Goal: Transaction & Acquisition: Subscribe to service/newsletter

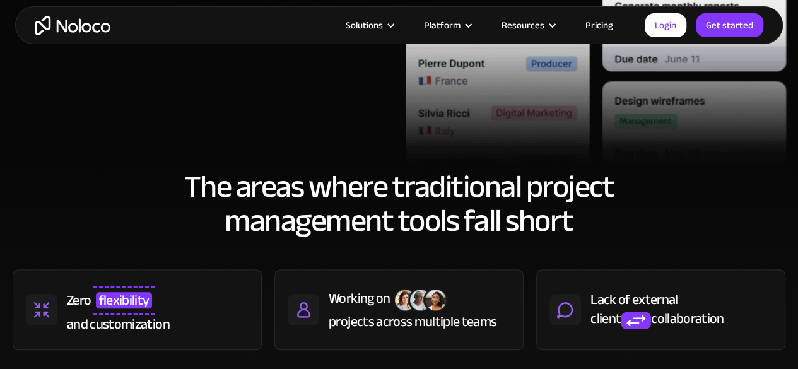
scroll to position [447, 0]
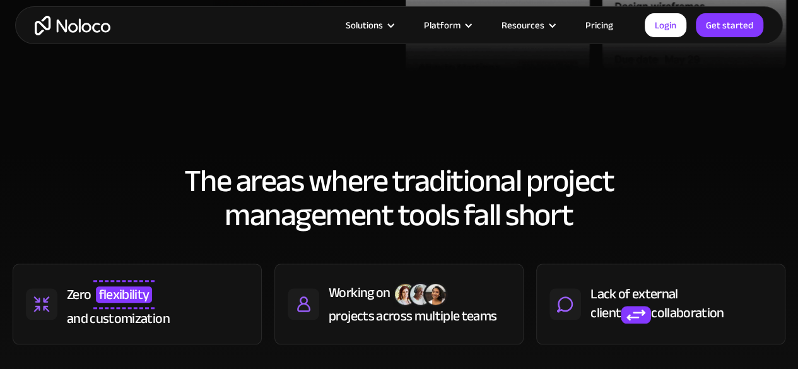
click at [601, 26] on link "Pricing" at bounding box center [599, 25] width 59 height 16
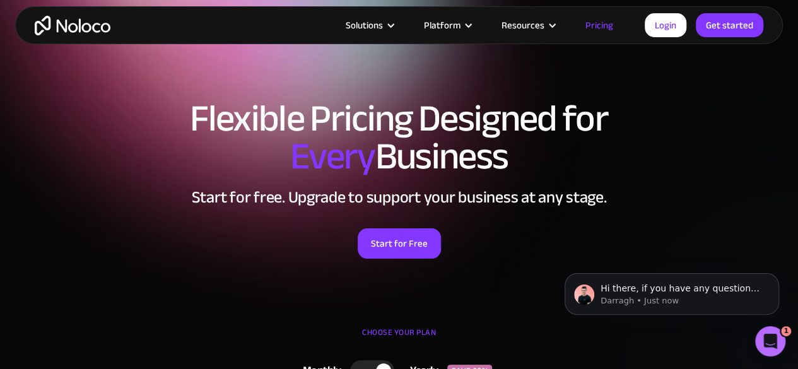
scroll to position [7, 0]
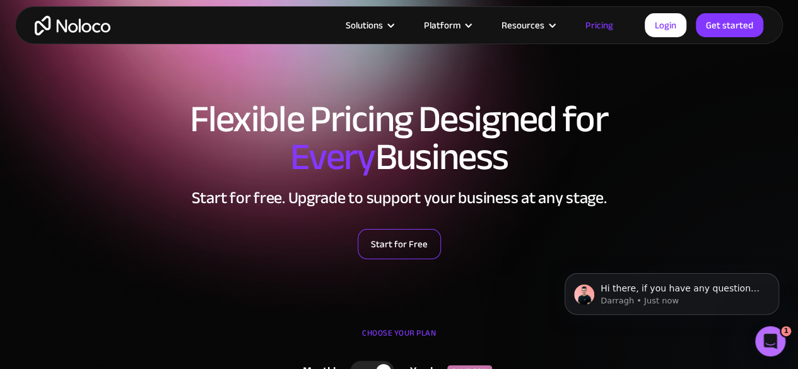
click at [401, 255] on link "Start for Free" at bounding box center [399, 244] width 83 height 30
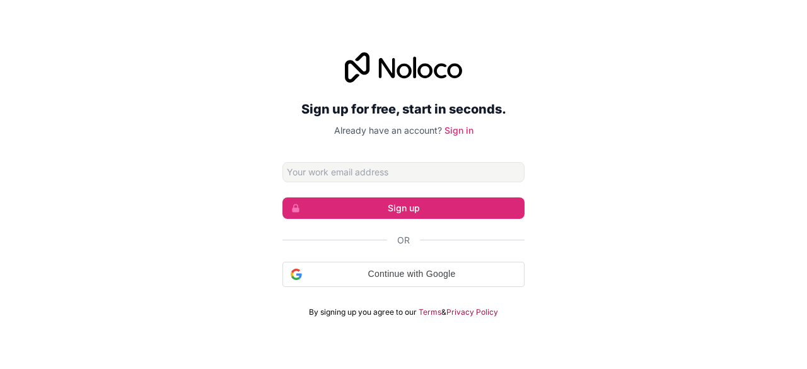
click at [424, 170] on input "Email address" at bounding box center [404, 172] width 242 height 20
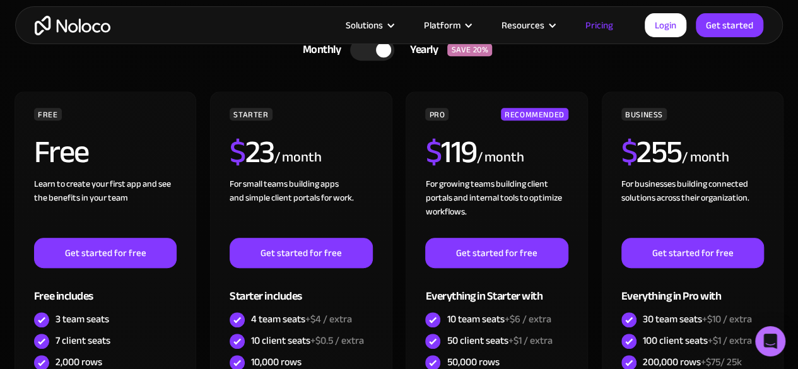
scroll to position [329, 0]
